Goal: Information Seeking & Learning: Learn about a topic

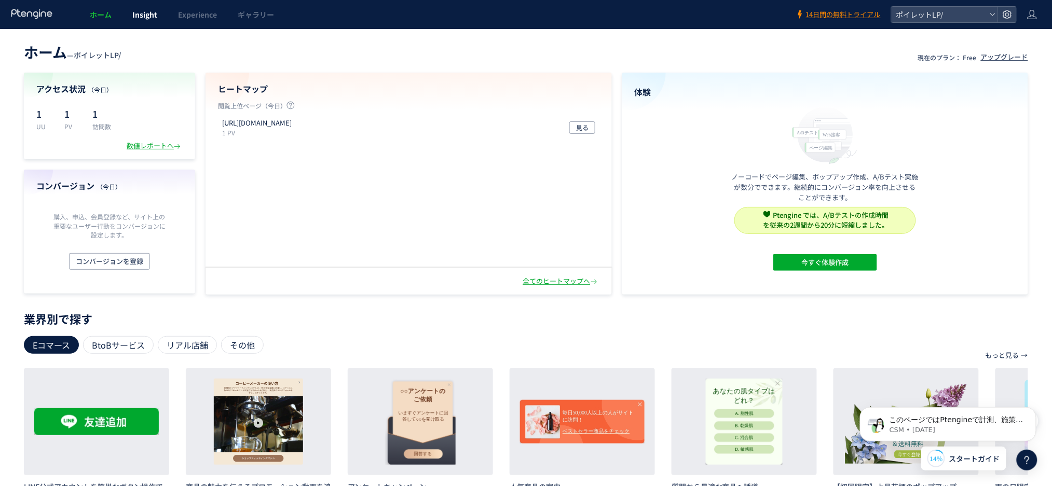
click at [147, 15] on span "Insight" at bounding box center [144, 14] width 25 height 10
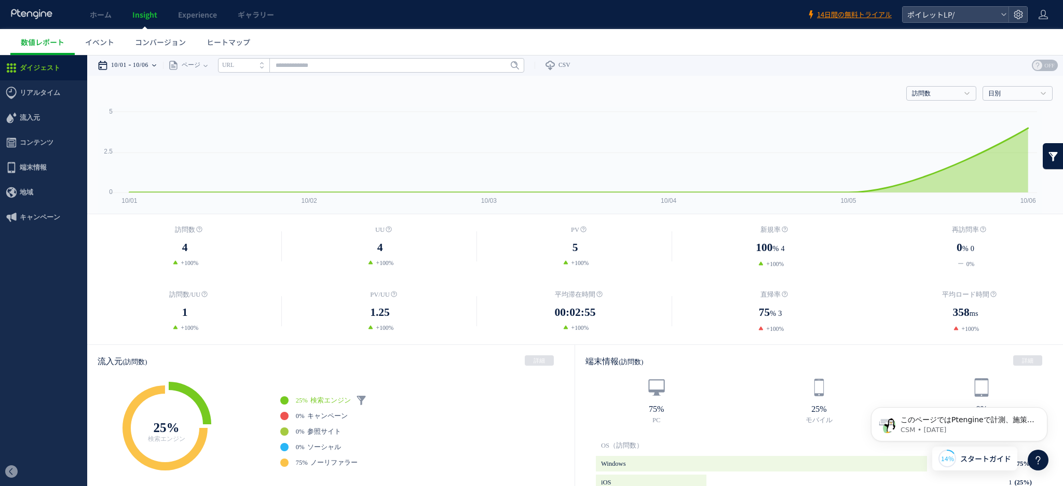
click at [127, 66] on time "10/01" at bounding box center [119, 65] width 16 height 21
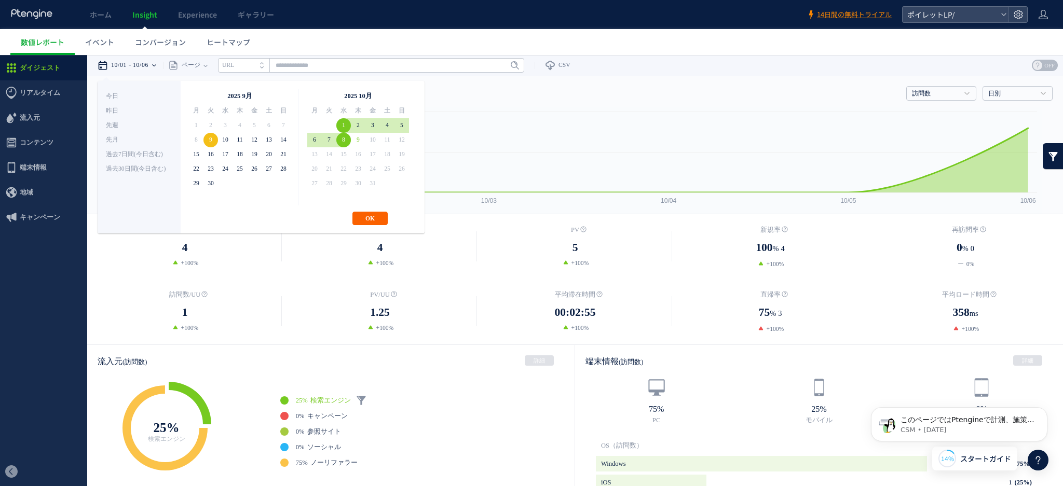
click at [372, 212] on button "OK" at bounding box center [370, 218] width 35 height 13
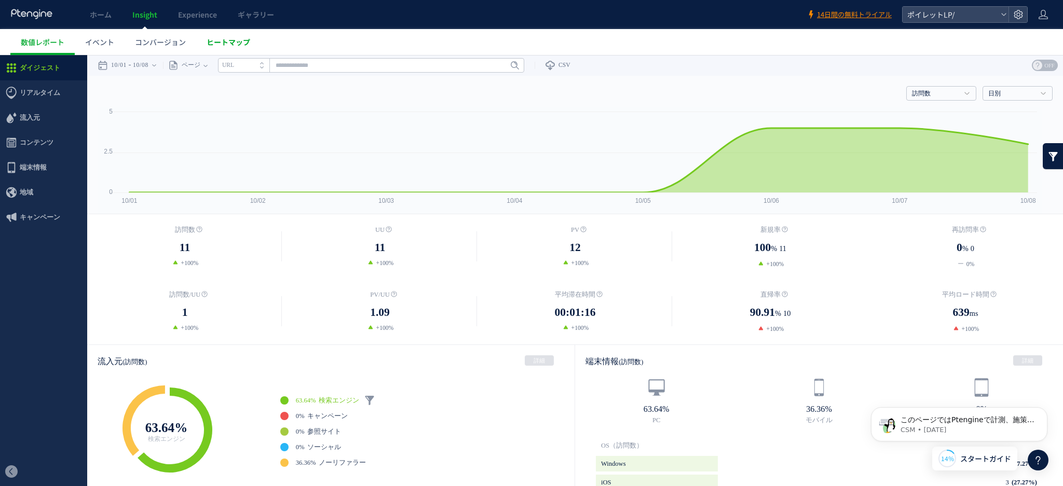
click at [226, 46] on span "ヒートマップ" at bounding box center [229, 42] width 44 height 10
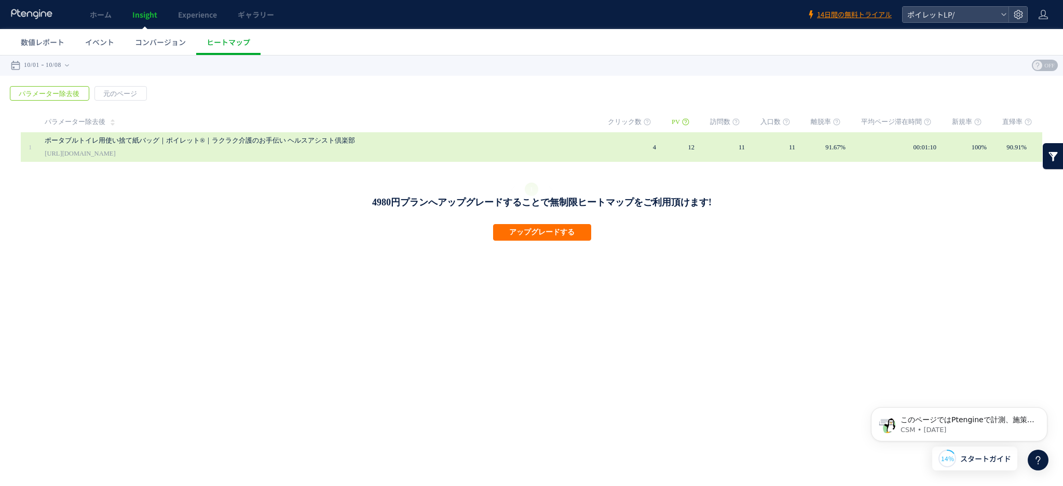
click at [219, 150] on div "ポータブルトイレ用使い捨て紙バッグ｜ポイレット®｜ラクラク介護のお手伝い ヘルスアシスト倶楽部 [URL][DOMAIN_NAME]" at bounding box center [319, 147] width 549 height 30
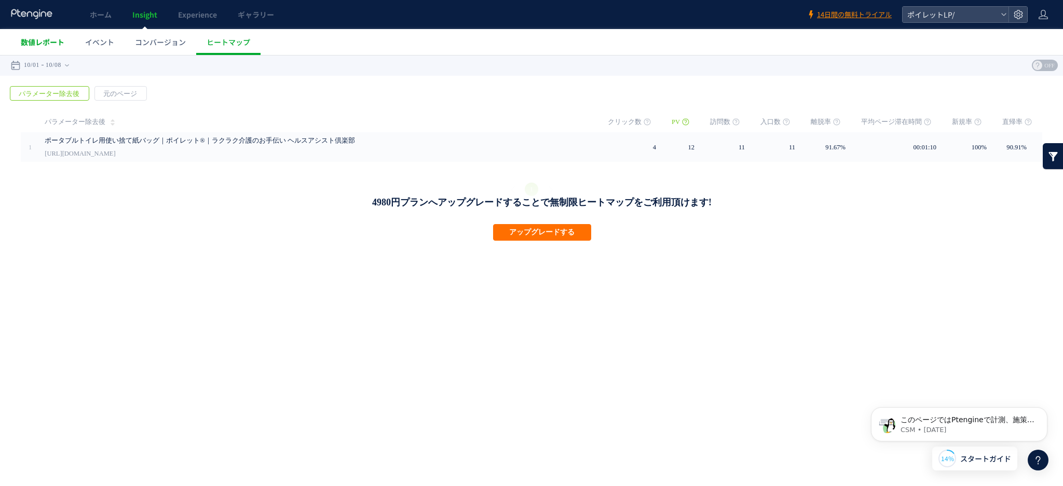
click at [34, 45] on span "数値レポート" at bounding box center [43, 42] width 44 height 10
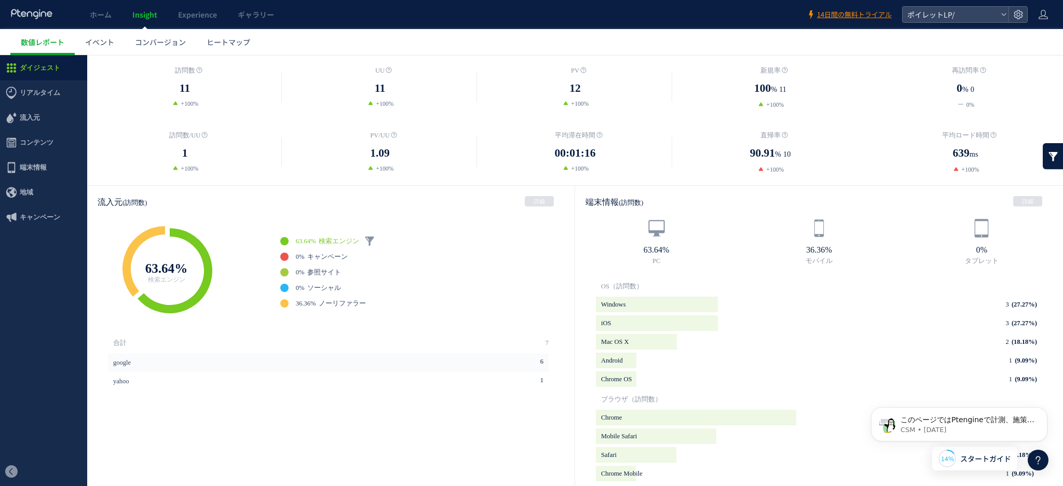
scroll to position [138, 0]
